Goal: Communication & Community: Answer question/provide support

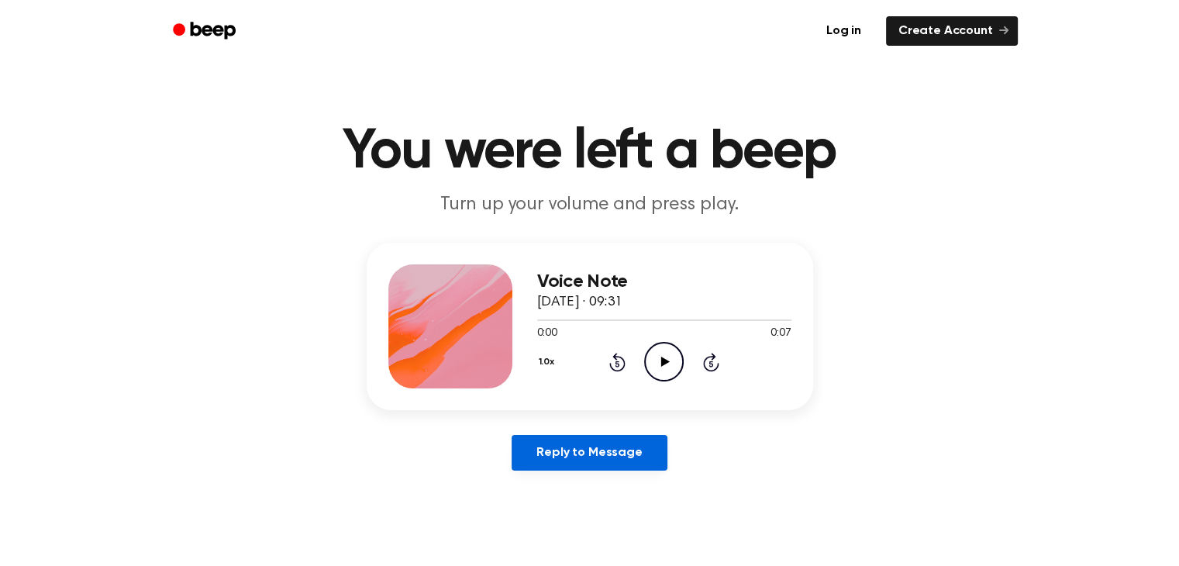
click at [589, 441] on link "Reply to Message" at bounding box center [588, 453] width 155 height 36
click at [670, 351] on icon "Play Audio" at bounding box center [664, 362] width 40 height 40
click at [670, 351] on icon "Pause Audio" at bounding box center [664, 362] width 40 height 40
click at [774, 319] on div at bounding box center [664, 320] width 254 height 2
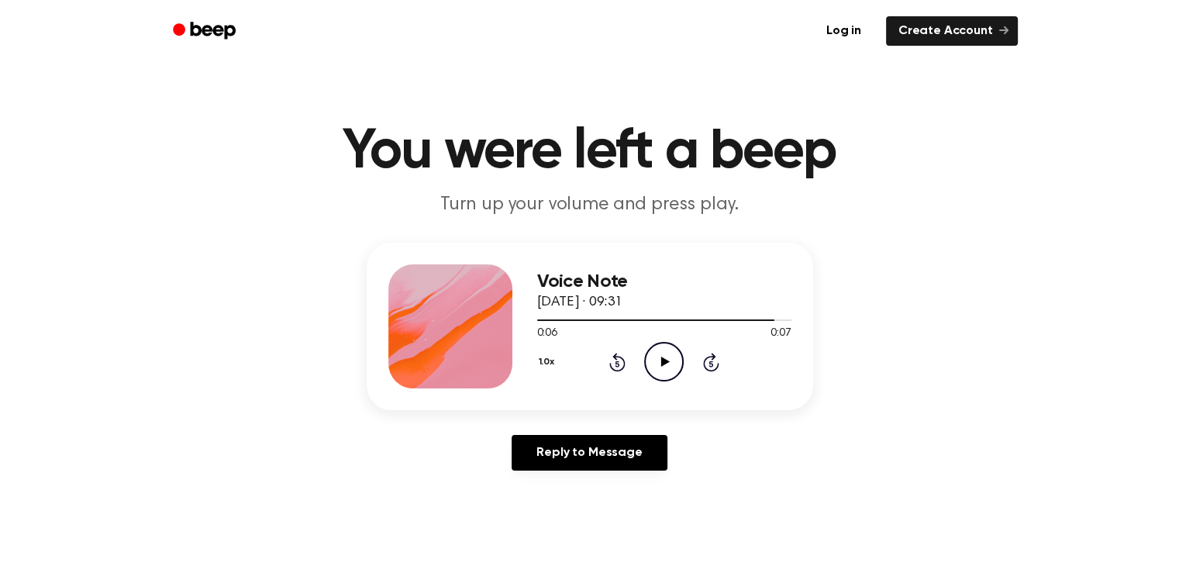
click at [651, 350] on icon "Play Audio" at bounding box center [664, 362] width 40 height 40
click at [537, 322] on div at bounding box center [664, 319] width 254 height 12
click at [670, 359] on icon "Play Audio" at bounding box center [664, 362] width 40 height 40
